Goal: Find contact information: Find contact information

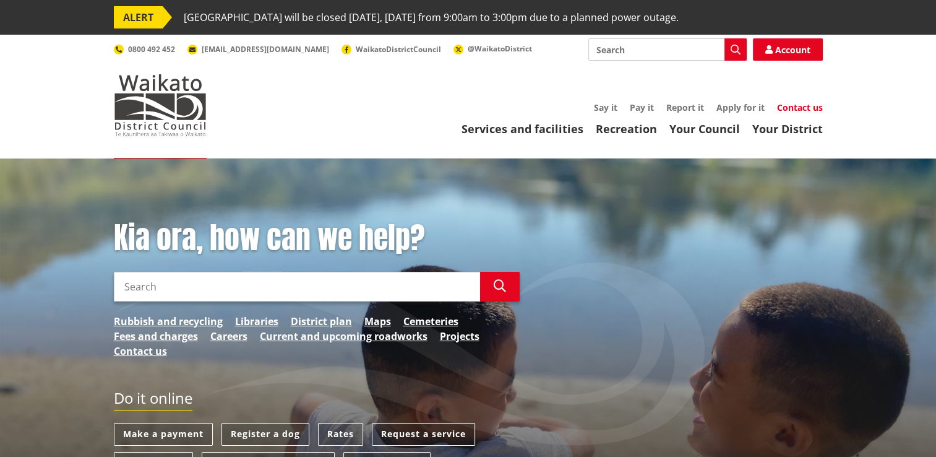
click at [798, 110] on link "Contact us" at bounding box center [800, 107] width 46 height 12
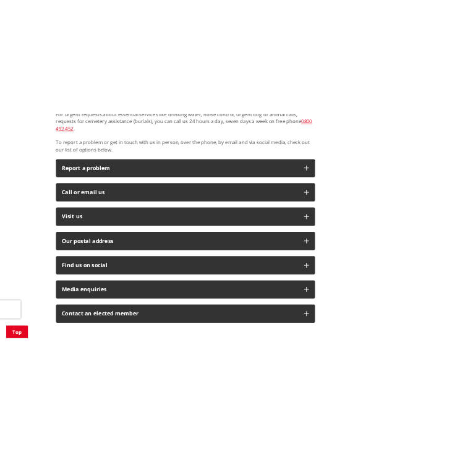
scroll to position [309, 0]
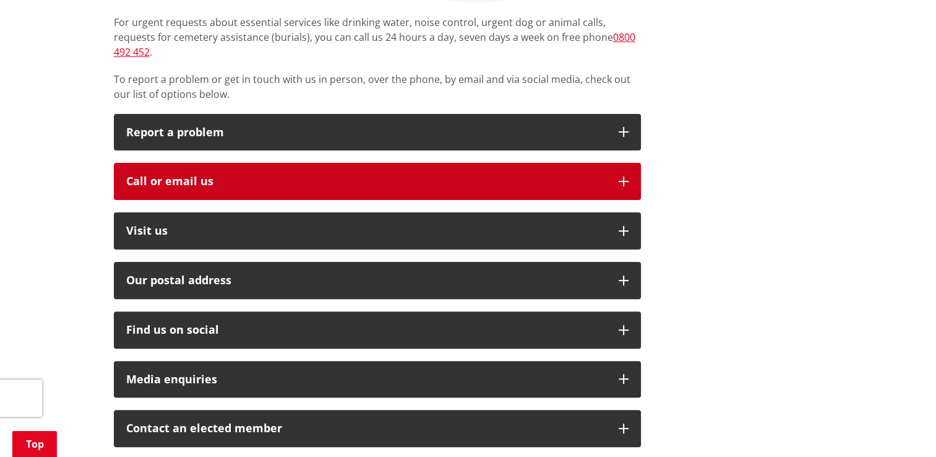
click at [203, 175] on div "Call or email us" at bounding box center [366, 181] width 480 height 12
